Goal: Information Seeking & Learning: Learn about a topic

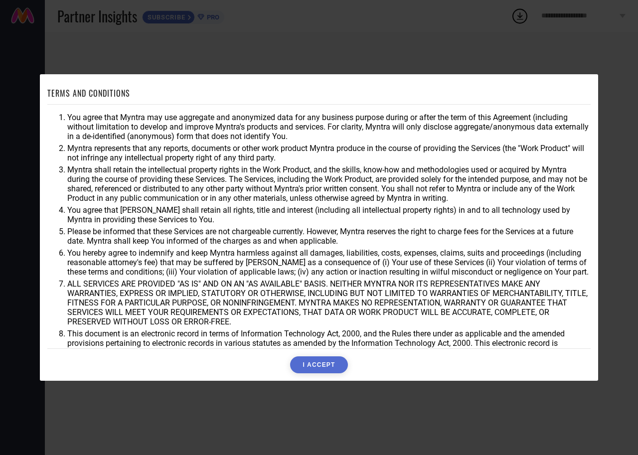
click at [322, 366] on button "I ACCEPT" at bounding box center [318, 364] width 57 height 17
click at [322, 366] on div "Accepting..." at bounding box center [318, 364] width 543 height 17
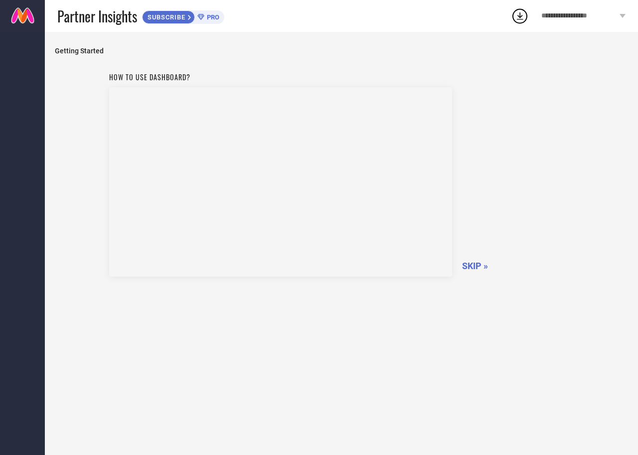
click at [476, 265] on span "SKIP »" at bounding box center [475, 266] width 26 height 10
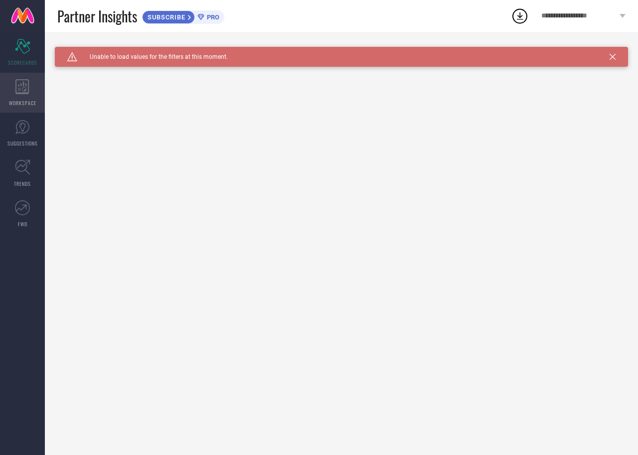
click at [26, 94] on icon at bounding box center [21, 86] width 13 height 15
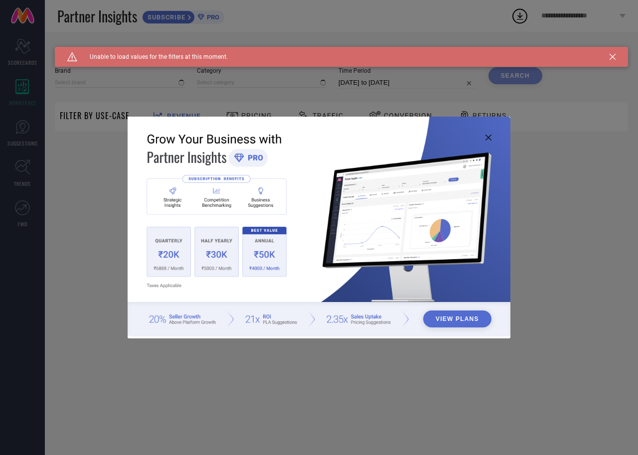
type input "1 STOP FASHION"
type input "All"
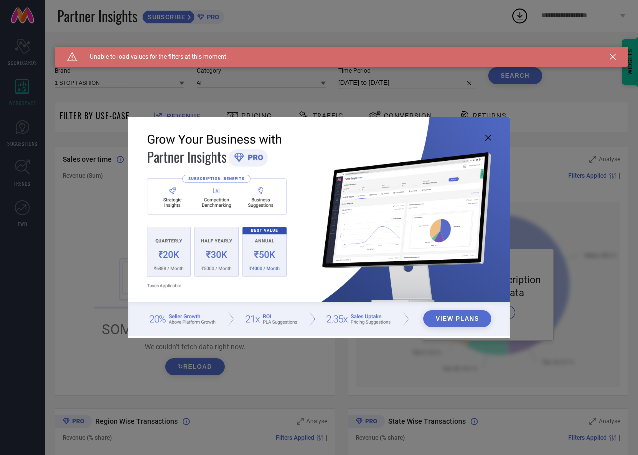
click at [490, 138] on icon at bounding box center [488, 137] width 6 height 6
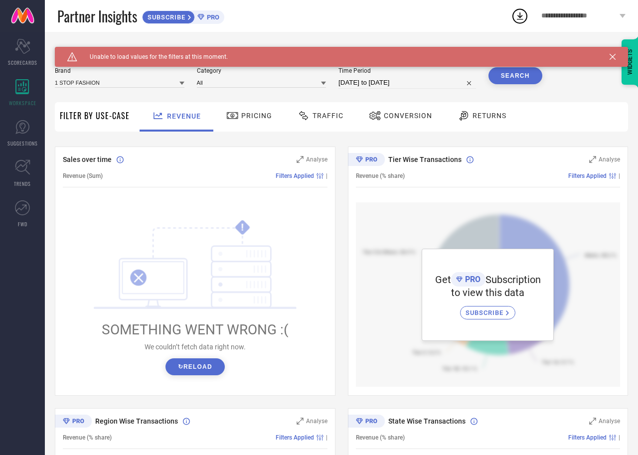
click at [614, 53] on div "Caution Created with Sketch. Unable to load values for the filters at this mome…" at bounding box center [341, 57] width 573 height 20
click at [612, 57] on icon at bounding box center [612, 57] width 6 height 6
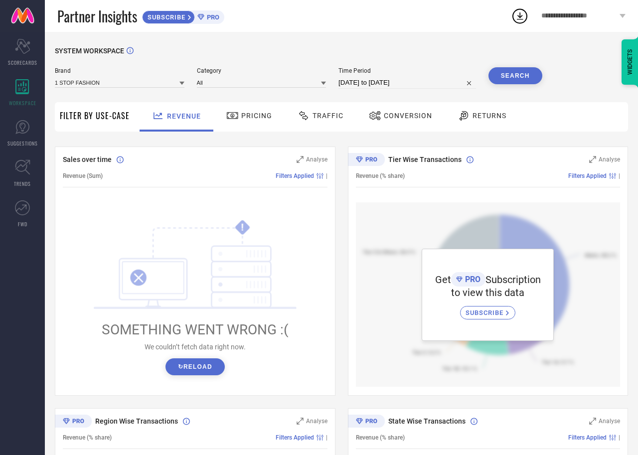
click at [207, 369] on button "↻ Reload" at bounding box center [194, 366] width 59 height 17
click at [254, 117] on span "Pricing" at bounding box center [256, 116] width 31 height 8
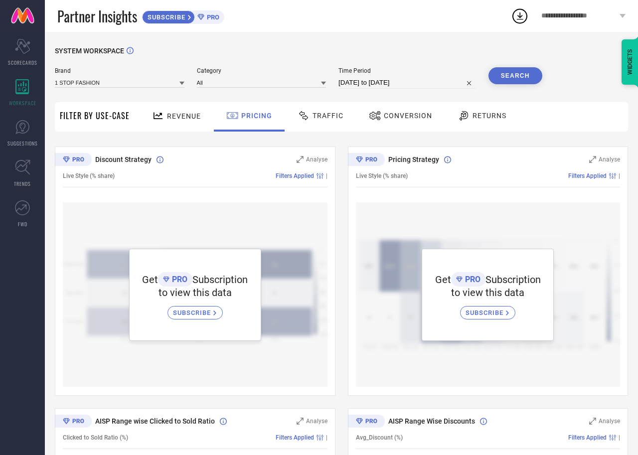
click at [187, 116] on span "Revenue" at bounding box center [184, 116] width 34 height 8
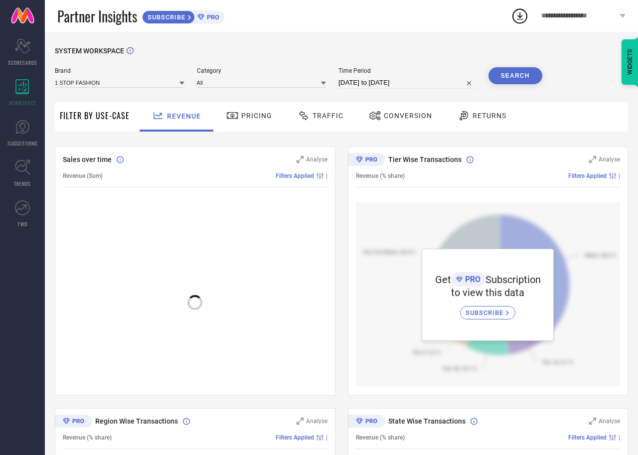
click at [316, 119] on span "Traffic" at bounding box center [327, 116] width 31 height 8
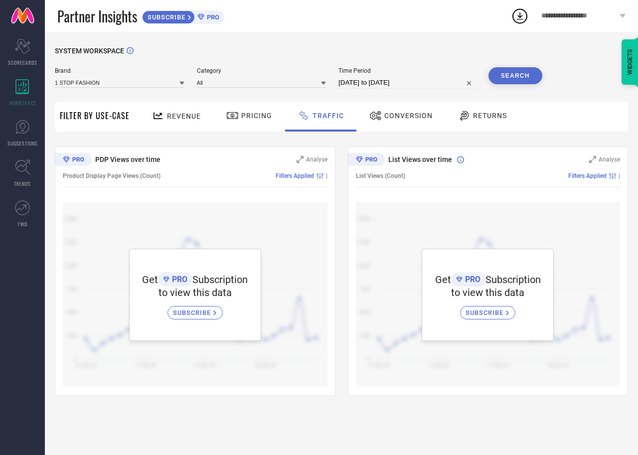
click at [399, 120] on span "Conversion" at bounding box center [408, 116] width 48 height 8
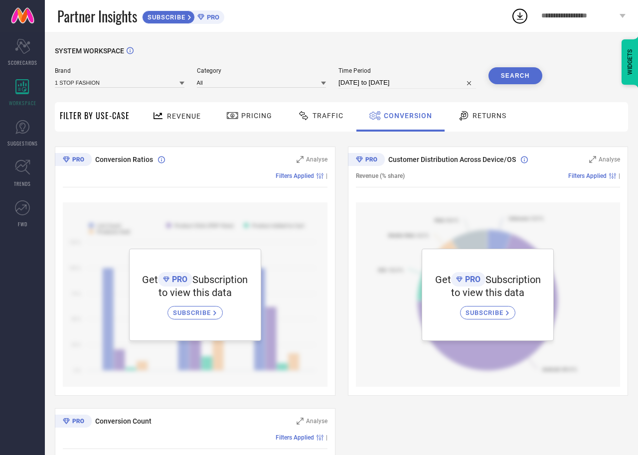
click at [486, 116] on span "Returns" at bounding box center [489, 116] width 34 height 8
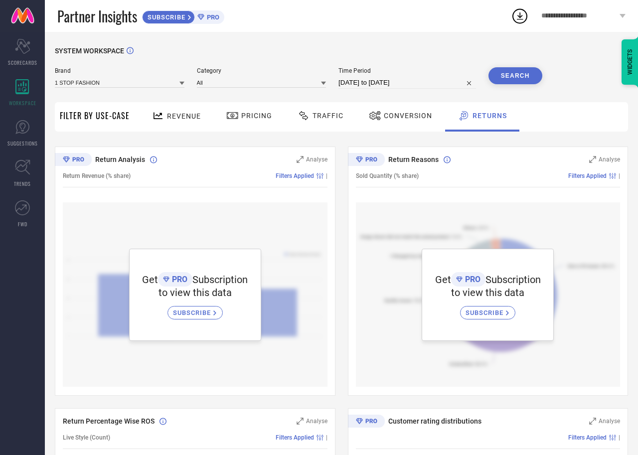
click at [177, 115] on span "Revenue" at bounding box center [184, 116] width 34 height 8
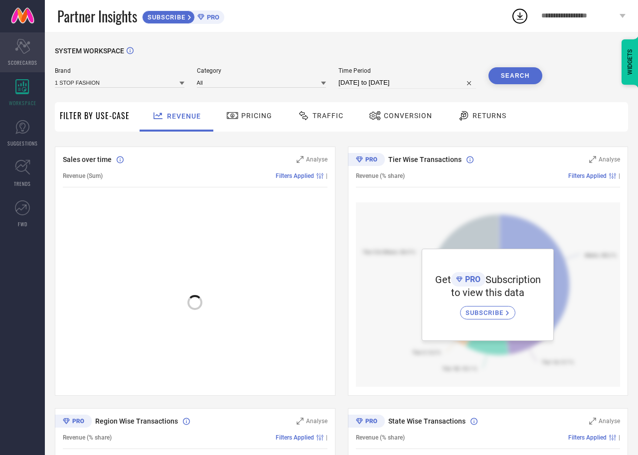
click at [23, 60] on span "SCORECARDS" at bounding box center [22, 62] width 29 height 7
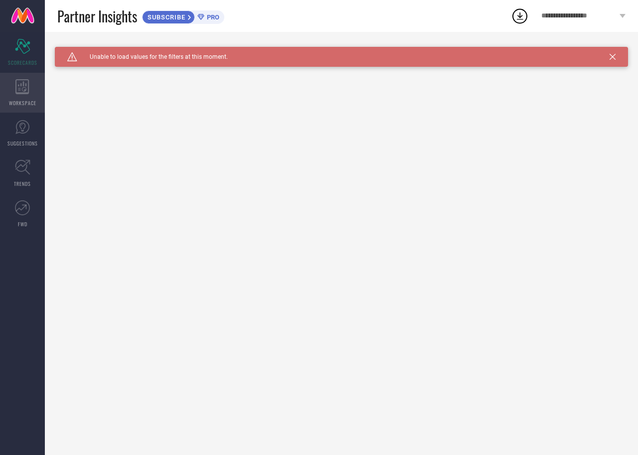
click at [24, 92] on icon at bounding box center [21, 86] width 13 height 15
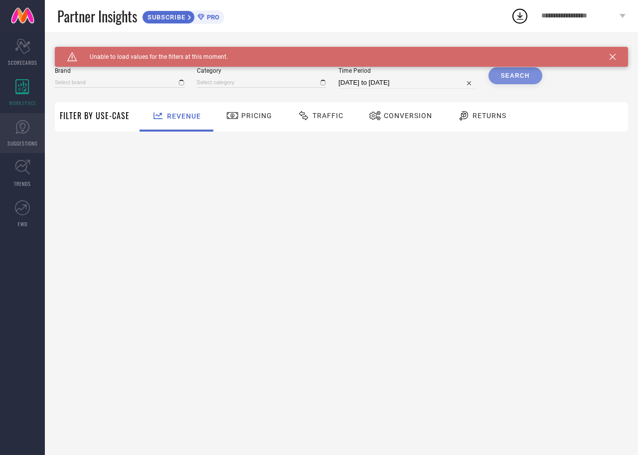
click at [29, 135] on link "SUGGESTIONS" at bounding box center [22, 133] width 45 height 40
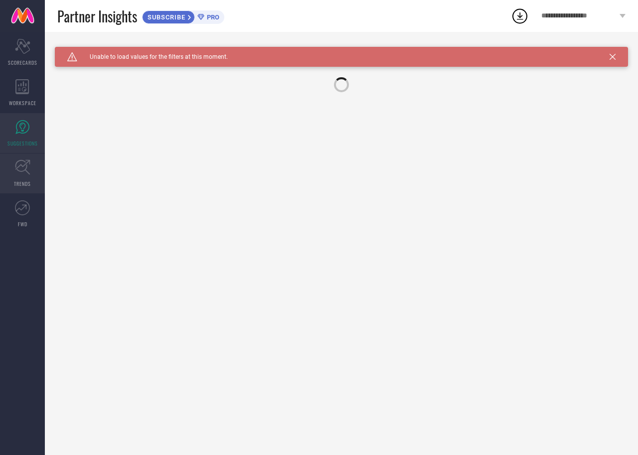
click at [30, 179] on link "TRENDS" at bounding box center [22, 173] width 45 height 40
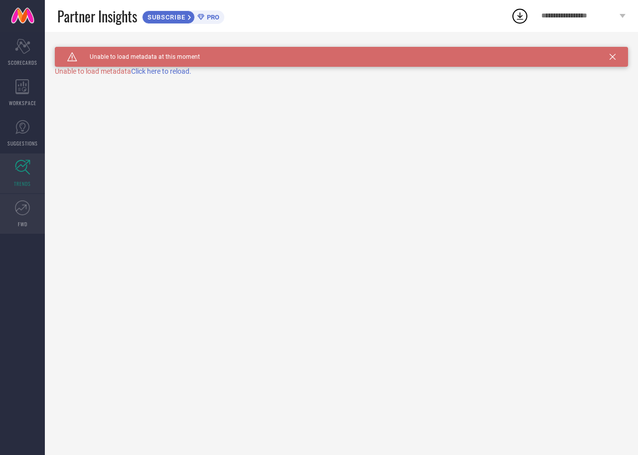
click at [31, 203] on link "FWD" at bounding box center [22, 214] width 45 height 40
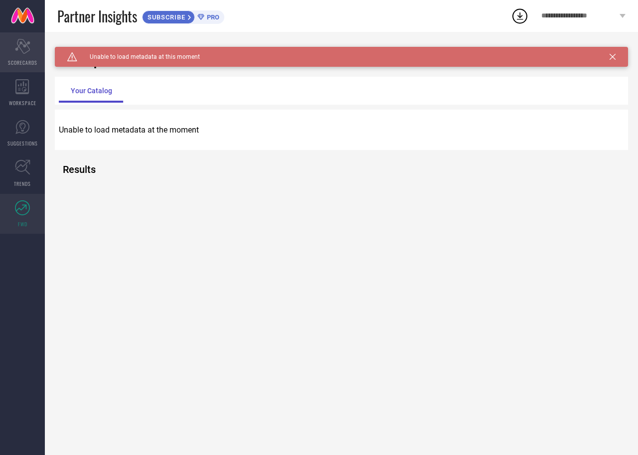
click at [11, 70] on div "Scorecard SCORECARDS" at bounding box center [22, 52] width 45 height 40
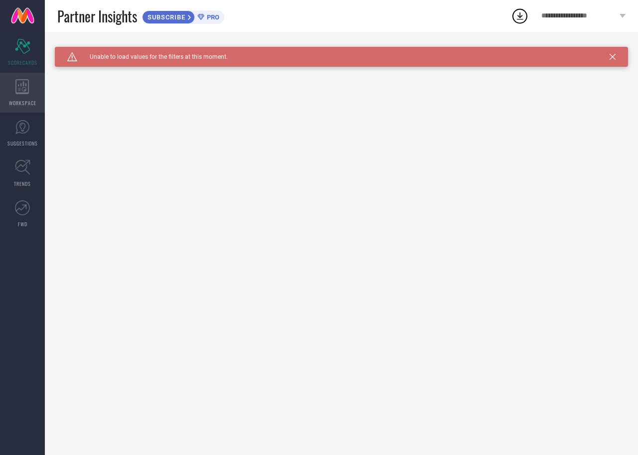
click at [16, 104] on span "WORKSPACE" at bounding box center [22, 102] width 27 height 7
